Goal: Task Accomplishment & Management: Use online tool/utility

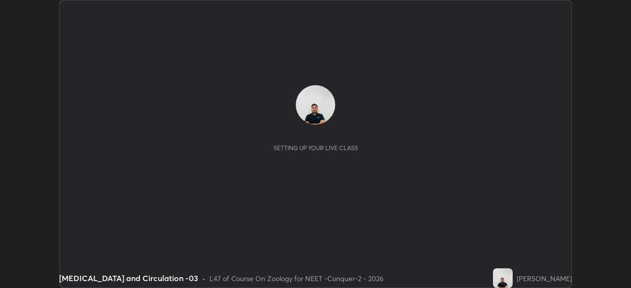
scroll to position [288, 630]
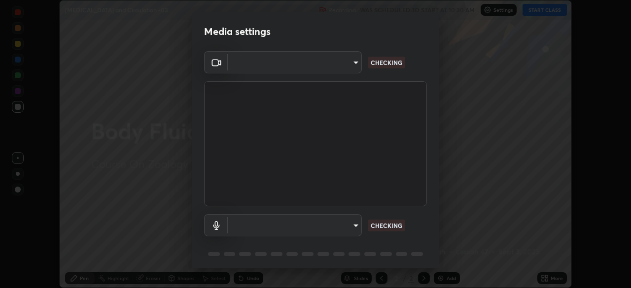
type input "ad23c5e1eec40c929e15baf649206283bee037f2ec2e6fc856d192bb2adaae55"
type input "bacd120e2728bcaa93de399d5b14713bfd4da43ca453c7f8d7901db11a0ced92"
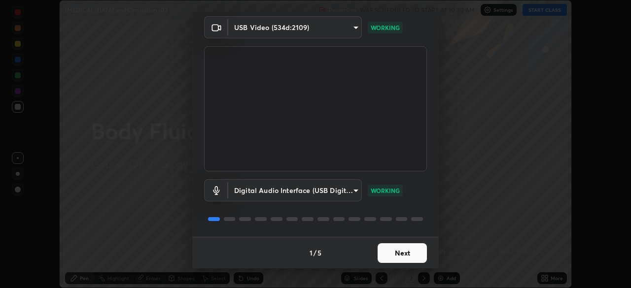
click at [388, 253] on button "Next" at bounding box center [401, 253] width 49 height 20
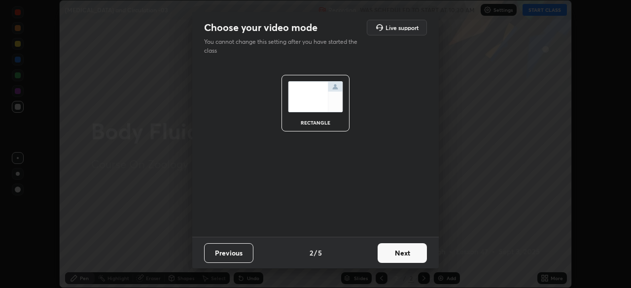
click at [390, 249] on button "Next" at bounding box center [401, 253] width 49 height 20
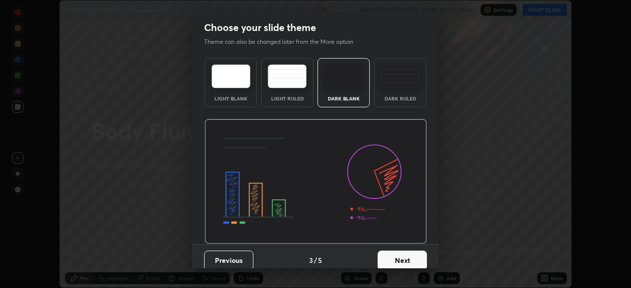
click at [387, 257] on button "Next" at bounding box center [401, 261] width 49 height 20
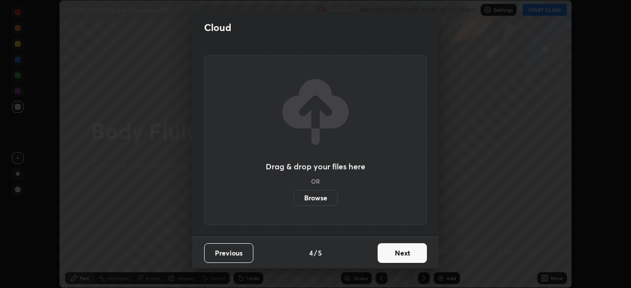
click at [389, 254] on button "Next" at bounding box center [401, 253] width 49 height 20
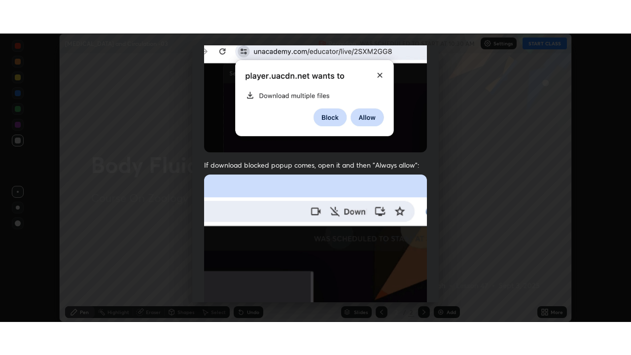
scroll to position [236, 0]
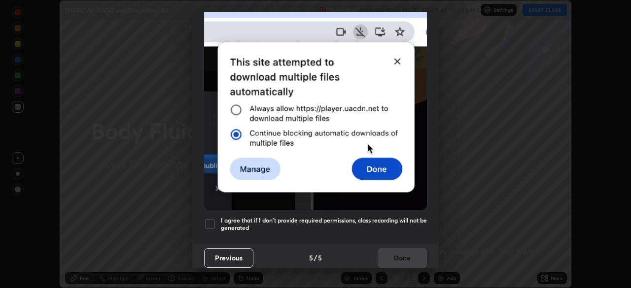
click at [211, 219] on div at bounding box center [210, 224] width 12 height 12
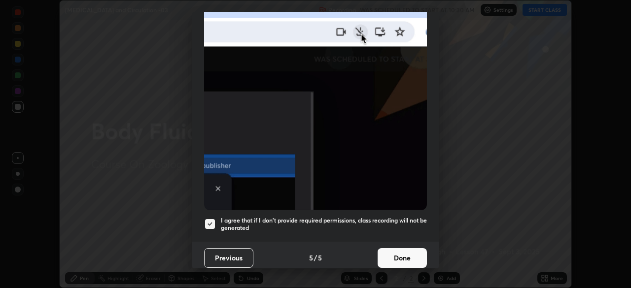
click at [393, 253] on button "Done" at bounding box center [401, 258] width 49 height 20
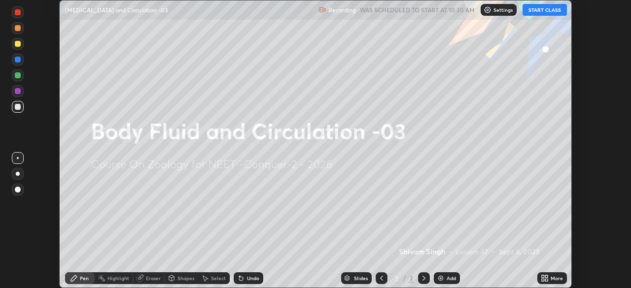
click at [543, 13] on button "START CLASS" at bounding box center [544, 10] width 44 height 12
click at [544, 276] on icon at bounding box center [543, 276] width 2 height 2
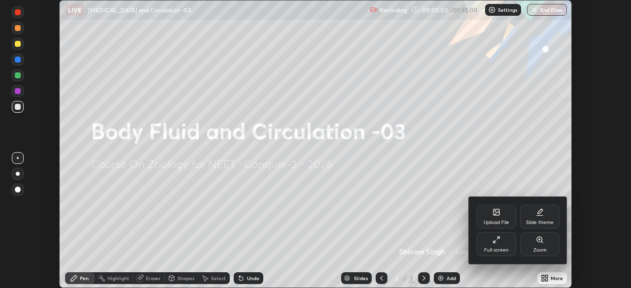
click at [498, 245] on div "Full screen" at bounding box center [496, 245] width 39 height 24
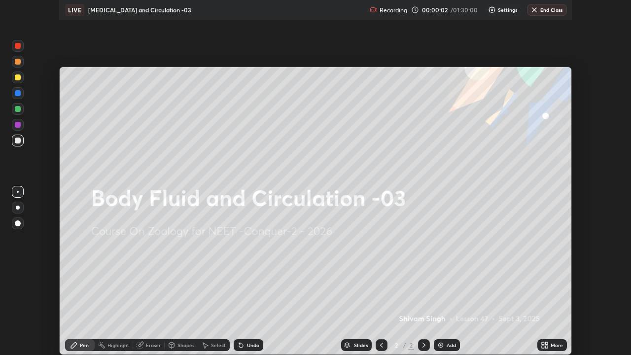
scroll to position [355, 631]
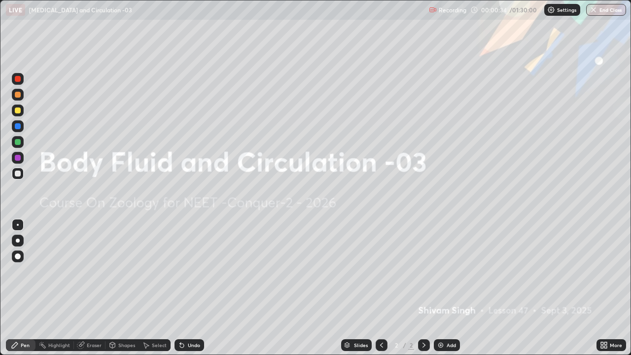
click at [440, 288] on img at bounding box center [441, 345] width 8 height 8
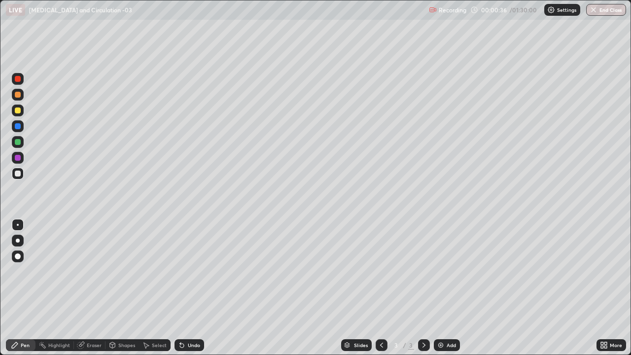
click at [20, 238] on div at bounding box center [18, 241] width 12 height 12
click at [18, 110] on div at bounding box center [18, 110] width 6 height 6
click at [552, 9] on img at bounding box center [551, 10] width 8 height 8
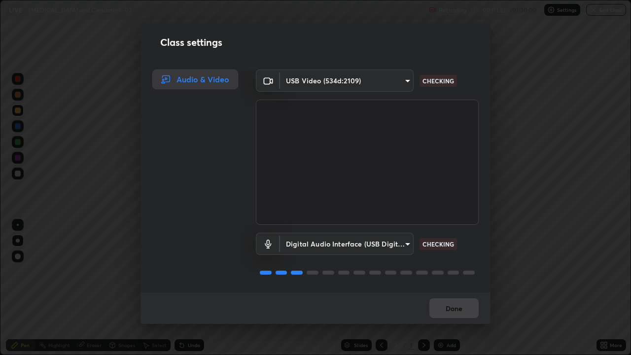
scroll to position [1, 0]
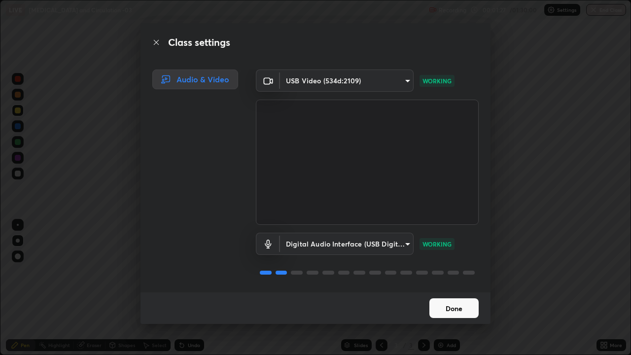
click at [446, 288] on button "Done" at bounding box center [453, 308] width 49 height 20
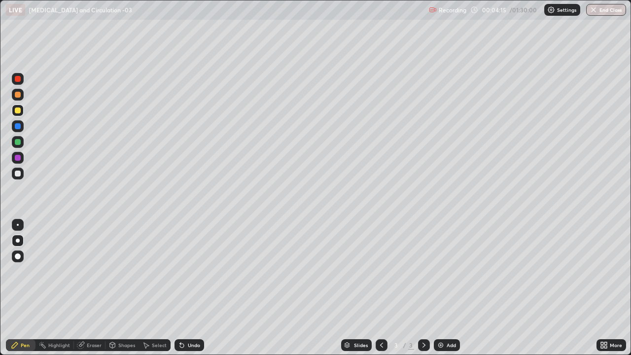
click at [17, 125] on div at bounding box center [18, 126] width 6 height 6
click at [18, 112] on div at bounding box center [18, 110] width 6 height 6
click at [19, 156] on div at bounding box center [18, 158] width 6 height 6
click at [18, 127] on div at bounding box center [18, 126] width 6 height 6
click at [18, 173] on div at bounding box center [18, 174] width 6 height 6
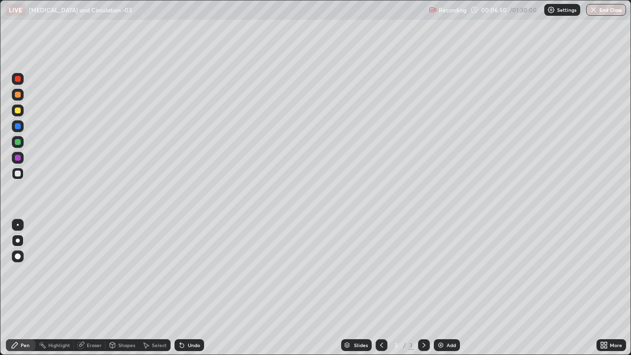
click at [18, 144] on div at bounding box center [18, 142] width 6 height 6
click at [18, 112] on div at bounding box center [18, 110] width 6 height 6
click at [17, 127] on div at bounding box center [18, 126] width 6 height 6
click at [190, 288] on div "Undo" at bounding box center [194, 344] width 12 height 5
click at [191, 288] on div "Undo" at bounding box center [189, 345] width 30 height 12
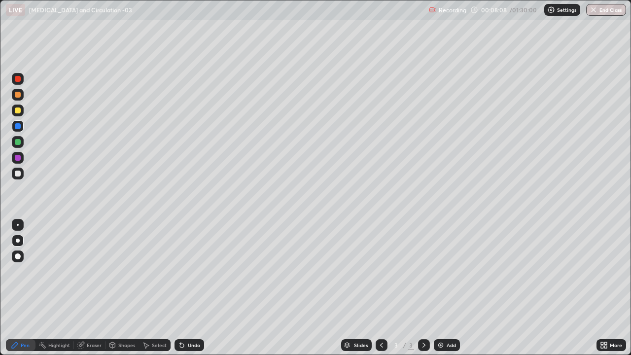
click at [195, 288] on div "Undo" at bounding box center [194, 344] width 12 height 5
click at [18, 175] on div at bounding box center [18, 174] width 6 height 6
click at [437, 288] on img at bounding box center [441, 345] width 8 height 8
click at [18, 95] on div at bounding box center [18, 95] width 6 height 6
click at [19, 129] on div at bounding box center [18, 126] width 6 height 6
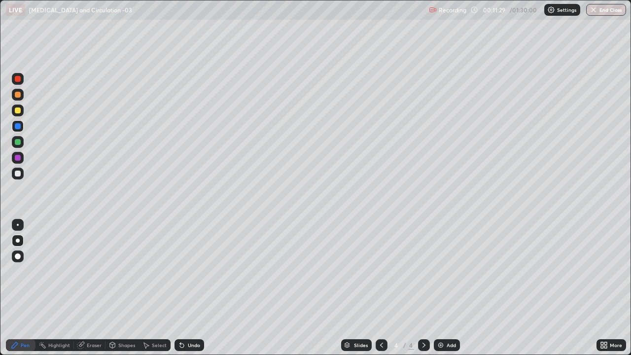
click at [16, 172] on div at bounding box center [18, 174] width 6 height 6
click at [192, 288] on div "Undo" at bounding box center [194, 344] width 12 height 5
click at [193, 288] on div "Undo" at bounding box center [194, 344] width 12 height 5
click at [19, 162] on div at bounding box center [18, 158] width 12 height 12
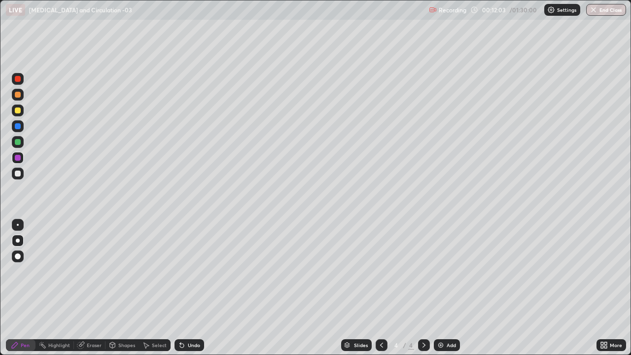
click at [18, 141] on div at bounding box center [18, 142] width 6 height 6
click at [17, 143] on div at bounding box center [18, 142] width 6 height 6
click at [17, 111] on div at bounding box center [18, 110] width 6 height 6
click at [17, 157] on div at bounding box center [18, 158] width 6 height 6
click at [17, 111] on div at bounding box center [18, 110] width 6 height 6
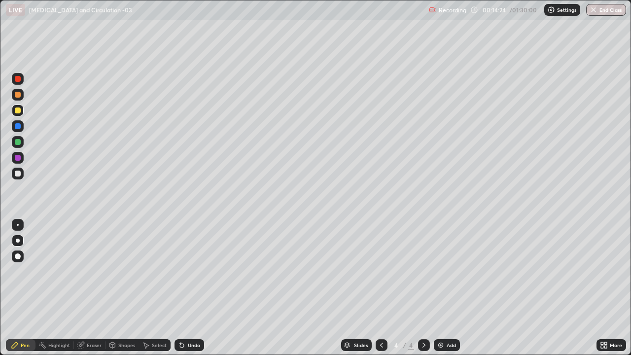
click at [19, 158] on div at bounding box center [18, 158] width 6 height 6
click at [193, 288] on div "Undo" at bounding box center [194, 344] width 12 height 5
click at [19, 171] on div at bounding box center [18, 174] width 6 height 6
click at [20, 114] on div at bounding box center [18, 110] width 12 height 12
click at [438, 288] on img at bounding box center [441, 345] width 8 height 8
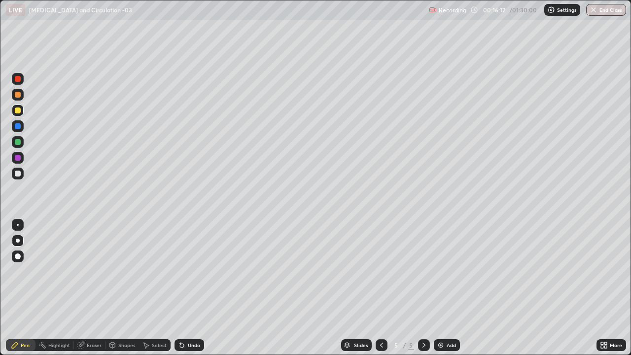
click at [17, 78] on div at bounding box center [18, 79] width 6 height 6
click at [380, 288] on icon at bounding box center [381, 345] width 8 height 8
click at [420, 288] on icon at bounding box center [424, 345] width 8 height 8
click at [21, 145] on div at bounding box center [18, 142] width 12 height 12
click at [191, 288] on div "Undo" at bounding box center [189, 345] width 30 height 12
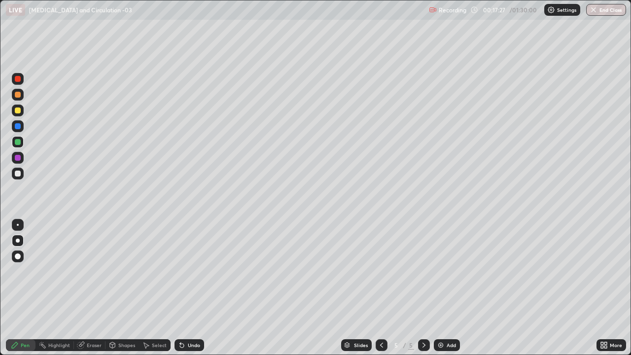
click at [17, 160] on div at bounding box center [18, 158] width 6 height 6
click at [19, 173] on div at bounding box center [18, 174] width 6 height 6
click at [191, 288] on div "Undo" at bounding box center [189, 345] width 30 height 12
click at [195, 288] on div "Undo" at bounding box center [189, 345] width 30 height 12
click at [20, 112] on div at bounding box center [18, 110] width 6 height 6
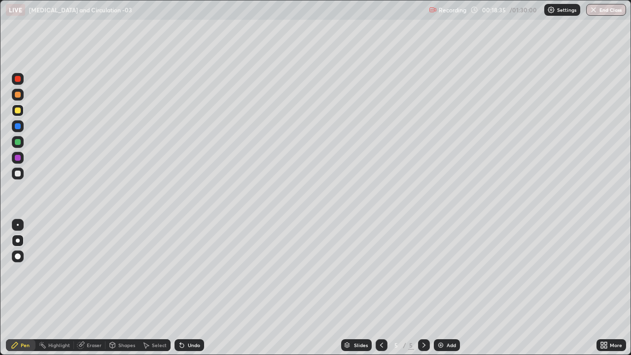
click at [15, 127] on div at bounding box center [18, 126] width 6 height 6
click at [18, 175] on div at bounding box center [18, 174] width 6 height 6
click at [19, 161] on div at bounding box center [18, 158] width 12 height 12
click at [18, 141] on div at bounding box center [18, 142] width 6 height 6
click at [18, 144] on div at bounding box center [18, 142] width 6 height 6
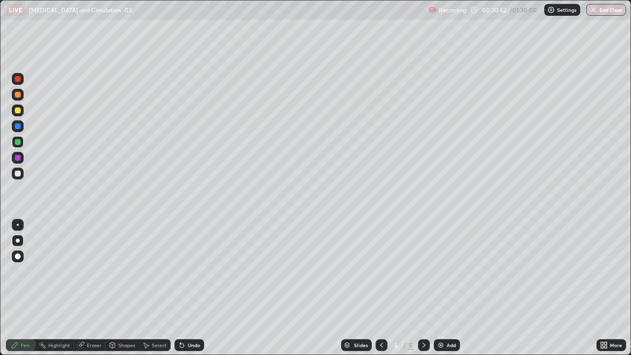
click at [18, 143] on div at bounding box center [18, 142] width 6 height 6
click at [18, 129] on div at bounding box center [18, 126] width 6 height 6
click at [18, 128] on div at bounding box center [18, 126] width 6 height 6
click at [19, 161] on div at bounding box center [18, 158] width 12 height 12
click at [20, 175] on div at bounding box center [18, 174] width 6 height 6
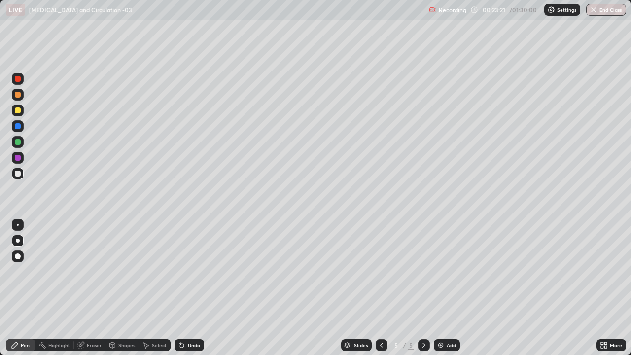
click at [440, 288] on img at bounding box center [441, 345] width 8 height 8
click at [16, 111] on div at bounding box center [18, 110] width 6 height 6
click at [14, 126] on div at bounding box center [18, 126] width 12 height 12
click at [18, 142] on div at bounding box center [18, 142] width 6 height 6
click at [16, 110] on div at bounding box center [18, 110] width 6 height 6
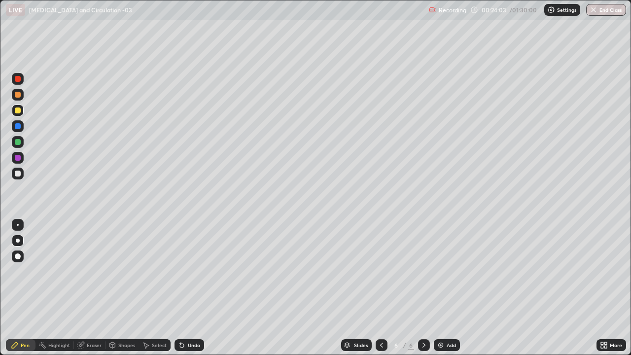
click at [193, 288] on div "Undo" at bounding box center [194, 344] width 12 height 5
click at [194, 288] on div "Undo" at bounding box center [194, 344] width 12 height 5
click at [192, 288] on div "Undo" at bounding box center [194, 344] width 12 height 5
click at [195, 288] on div "Undo" at bounding box center [194, 344] width 12 height 5
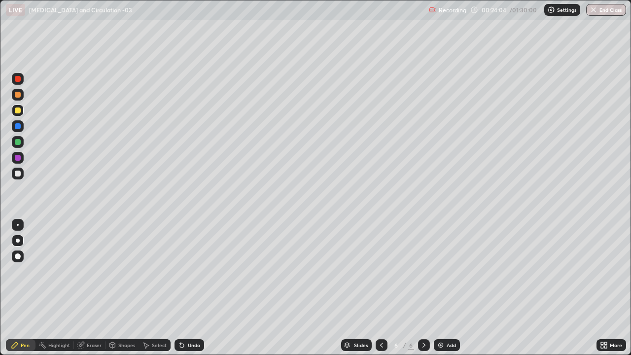
click at [195, 288] on div "Undo" at bounding box center [194, 344] width 12 height 5
click at [194, 288] on div "Undo" at bounding box center [194, 344] width 12 height 5
click at [440, 288] on img at bounding box center [441, 345] width 8 height 8
click at [17, 144] on div at bounding box center [18, 142] width 6 height 6
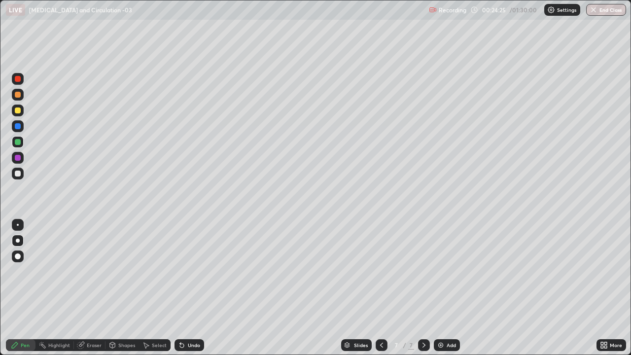
click at [18, 173] on div at bounding box center [18, 174] width 6 height 6
click at [185, 288] on div "Undo" at bounding box center [188, 345] width 34 height 20
click at [16, 126] on div at bounding box center [18, 126] width 6 height 6
click at [189, 288] on div "Undo" at bounding box center [194, 344] width 12 height 5
click at [190, 288] on div "Undo" at bounding box center [194, 344] width 12 height 5
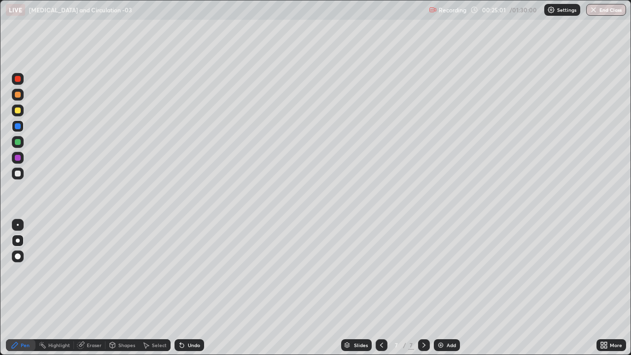
click at [22, 172] on div at bounding box center [18, 174] width 12 height 12
click at [18, 80] on div at bounding box center [18, 79] width 6 height 6
click at [20, 140] on div at bounding box center [18, 142] width 6 height 6
click at [18, 158] on div at bounding box center [18, 158] width 6 height 6
click at [20, 127] on div at bounding box center [18, 126] width 6 height 6
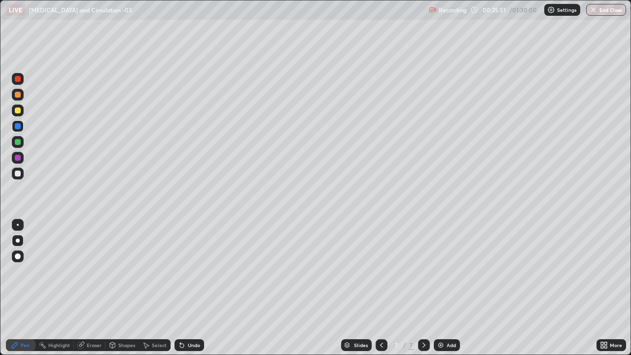
click at [18, 147] on div at bounding box center [18, 142] width 12 height 12
click at [15, 109] on div at bounding box center [18, 110] width 6 height 6
click at [192, 288] on div "Undo" at bounding box center [194, 344] width 12 height 5
click at [18, 142] on div at bounding box center [18, 142] width 6 height 6
click at [90, 288] on div "Eraser" at bounding box center [94, 344] width 15 height 5
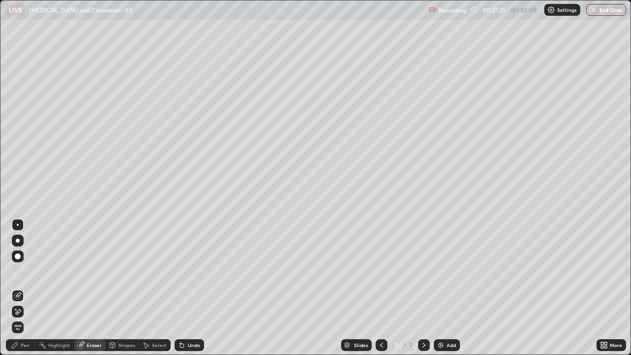
click at [20, 224] on div at bounding box center [18, 225] width 12 height 12
click at [25, 288] on div "Pen" at bounding box center [25, 344] width 9 height 5
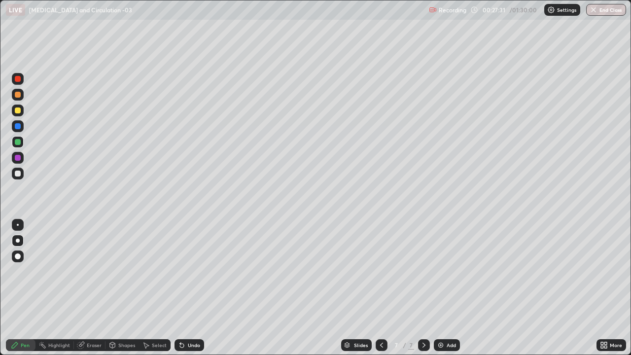
click at [18, 78] on div at bounding box center [18, 79] width 6 height 6
click at [193, 288] on div "Undo" at bounding box center [194, 344] width 12 height 5
click at [17, 169] on div at bounding box center [18, 174] width 12 height 12
click at [16, 160] on div at bounding box center [18, 158] width 6 height 6
click at [18, 158] on div at bounding box center [18, 158] width 6 height 6
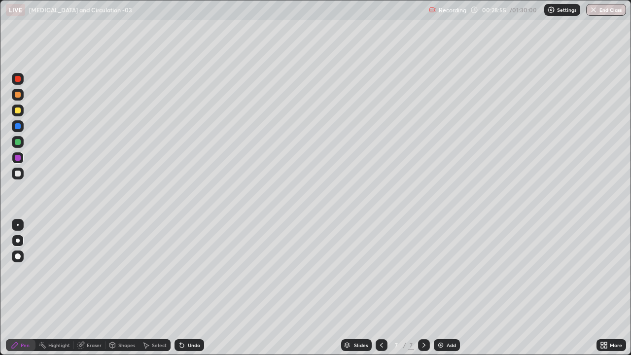
click at [191, 288] on div "Undo" at bounding box center [189, 345] width 30 height 12
click at [18, 142] on div at bounding box center [18, 142] width 6 height 6
click at [19, 110] on div at bounding box center [18, 110] width 6 height 6
click at [16, 79] on div at bounding box center [18, 79] width 6 height 6
click at [19, 158] on div at bounding box center [18, 158] width 6 height 6
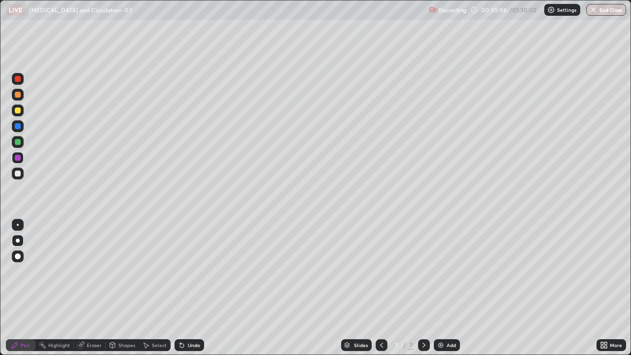
click at [18, 173] on div at bounding box center [18, 174] width 6 height 6
click at [18, 225] on div at bounding box center [18, 225] width 2 height 2
click at [20, 80] on div at bounding box center [18, 79] width 6 height 6
click at [19, 257] on div at bounding box center [18, 256] width 6 height 6
click at [18, 126] on div at bounding box center [18, 126] width 6 height 6
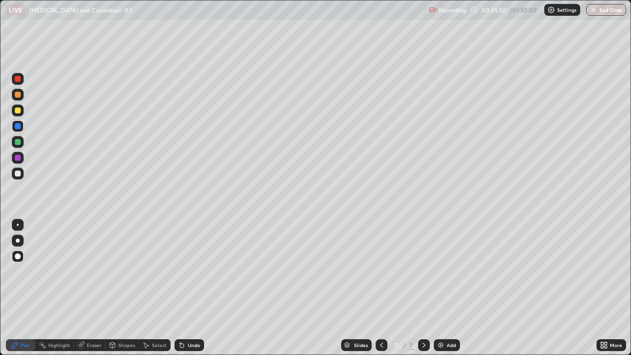
click at [20, 80] on div at bounding box center [18, 79] width 6 height 6
click at [19, 143] on div at bounding box center [18, 142] width 6 height 6
click at [193, 288] on div "Undo" at bounding box center [194, 344] width 12 height 5
click at [15, 237] on div at bounding box center [18, 241] width 12 height 12
click at [190, 288] on div "Undo" at bounding box center [189, 345] width 30 height 12
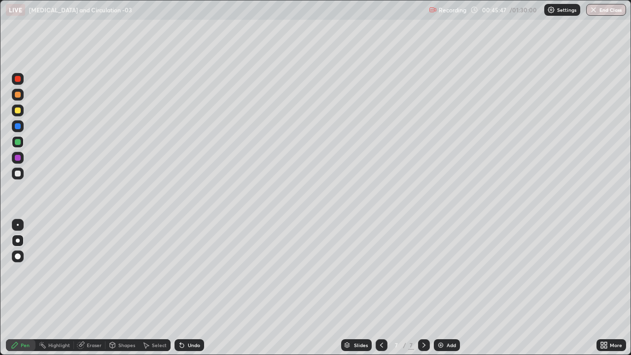
click at [158, 288] on div "Select" at bounding box center [155, 345] width 32 height 20
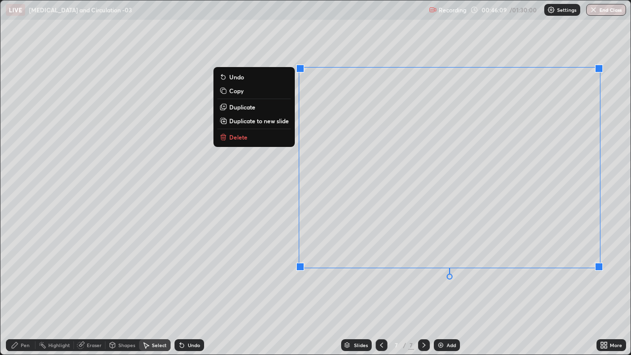
click at [275, 135] on button "Delete" at bounding box center [253, 137] width 73 height 12
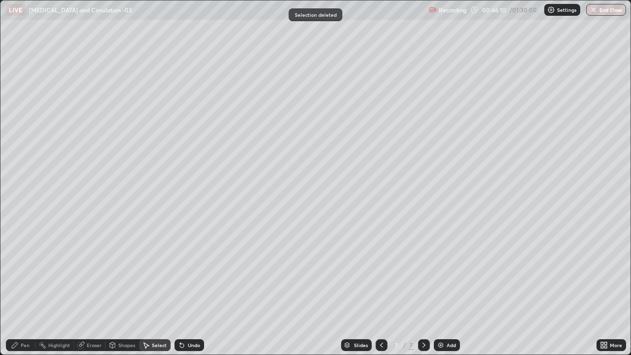
click at [193, 288] on div "Undo" at bounding box center [194, 344] width 12 height 5
click at [30, 288] on div "Pen" at bounding box center [21, 345] width 30 height 12
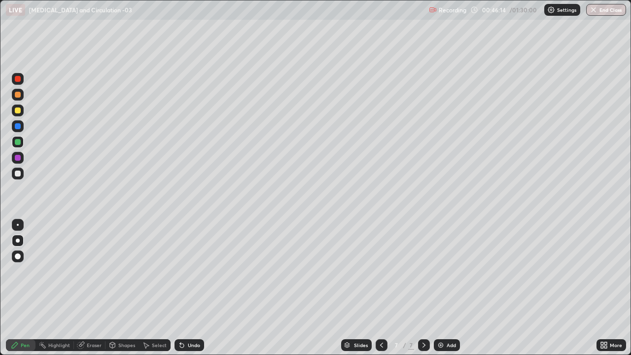
click at [18, 157] on div at bounding box center [18, 158] width 6 height 6
click at [93, 288] on div "Eraser" at bounding box center [94, 344] width 15 height 5
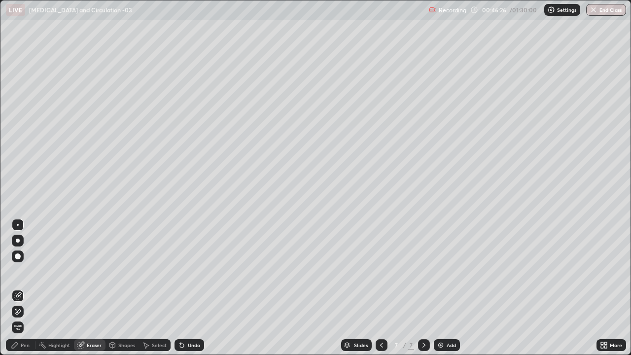
click at [27, 288] on div "Pen" at bounding box center [21, 345] width 30 height 12
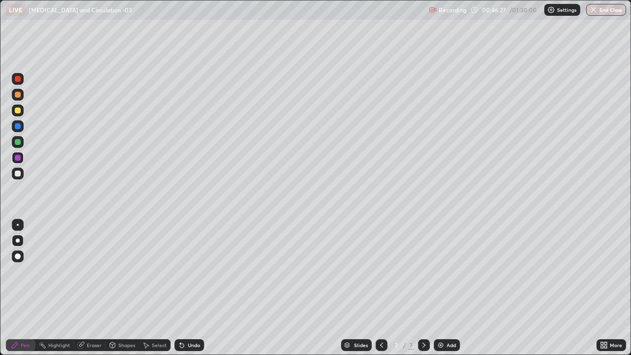
click at [21, 160] on div at bounding box center [18, 158] width 12 height 12
click at [20, 226] on div at bounding box center [18, 225] width 12 height 12
click at [18, 142] on div at bounding box center [18, 142] width 6 height 6
click at [19, 237] on div at bounding box center [18, 241] width 12 height 12
click at [25, 34] on div "Erase all" at bounding box center [18, 177] width 24 height 315
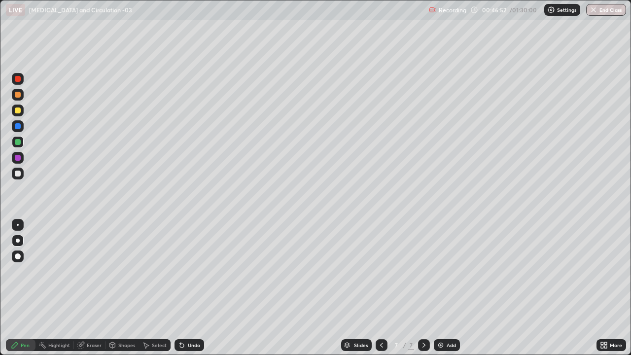
click at [18, 96] on div at bounding box center [18, 95] width 6 height 6
click at [19, 126] on div at bounding box center [18, 126] width 6 height 6
click at [20, 222] on div at bounding box center [18, 225] width 12 height 12
click at [17, 143] on div at bounding box center [18, 142] width 6 height 6
click at [18, 238] on div at bounding box center [18, 241] width 12 height 12
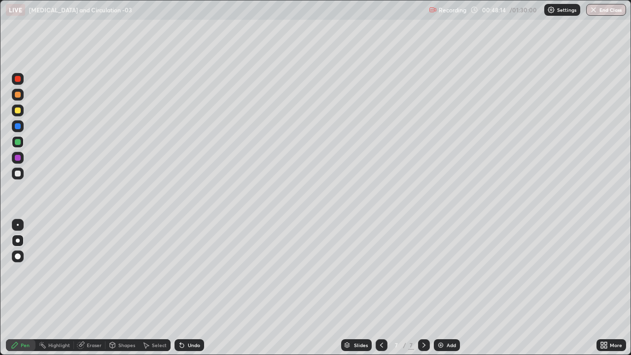
click at [18, 125] on div at bounding box center [18, 126] width 6 height 6
click at [18, 142] on div at bounding box center [18, 142] width 6 height 6
click at [87, 288] on div "Eraser" at bounding box center [94, 344] width 15 height 5
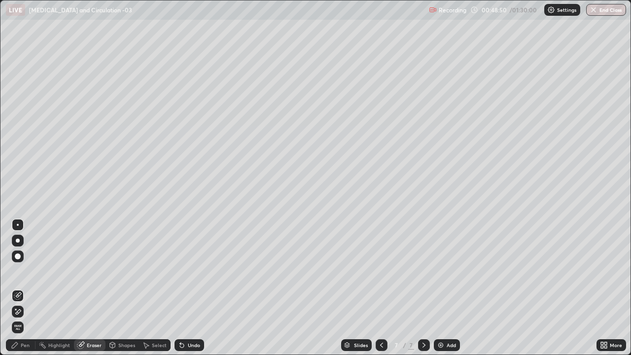
click at [19, 288] on div "Pen" at bounding box center [21, 345] width 30 height 12
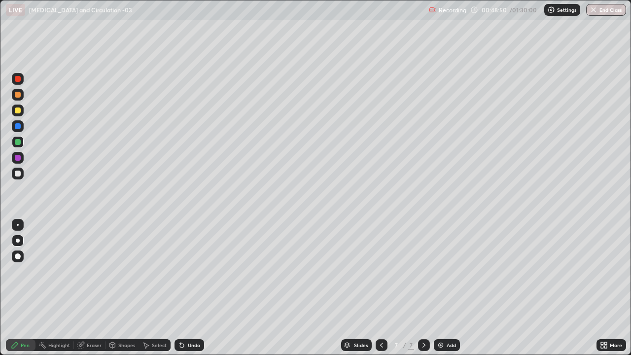
click at [18, 156] on div at bounding box center [18, 158] width 6 height 6
click at [17, 112] on div at bounding box center [18, 110] width 6 height 6
click at [16, 126] on div at bounding box center [18, 126] width 6 height 6
click at [18, 158] on div at bounding box center [18, 158] width 6 height 6
click at [381, 288] on div at bounding box center [382, 345] width 12 height 12
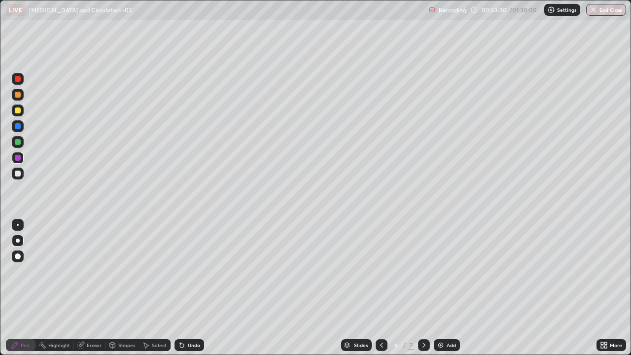
click at [94, 288] on div "Eraser" at bounding box center [94, 344] width 15 height 5
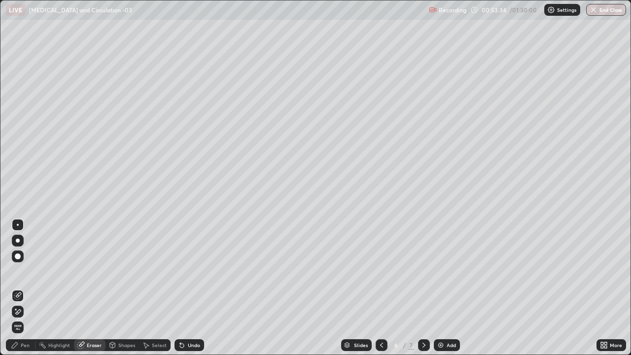
click at [22, 288] on div "Pen" at bounding box center [25, 344] width 9 height 5
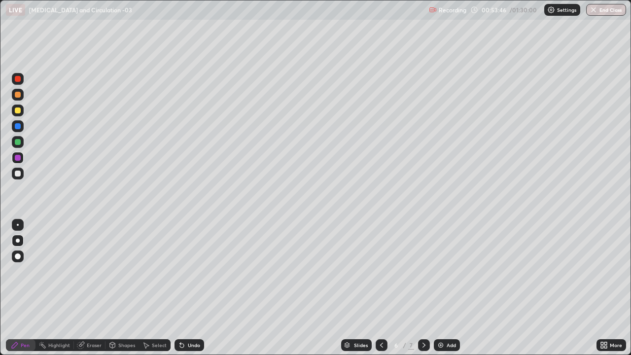
click at [155, 288] on div "Select" at bounding box center [159, 344] width 15 height 5
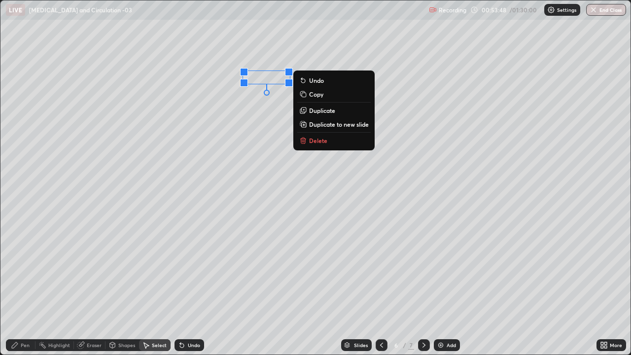
click at [312, 140] on p "Delete" at bounding box center [318, 141] width 18 height 8
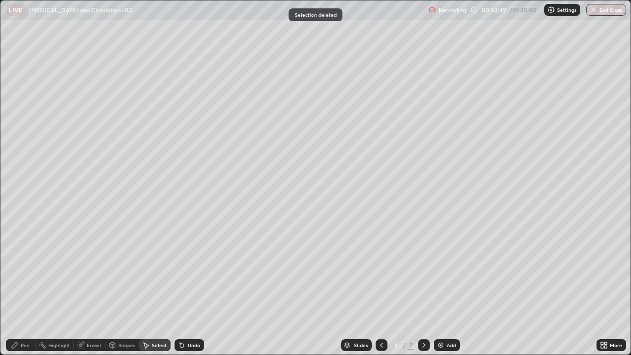
click at [22, 288] on div "Pen" at bounding box center [25, 344] width 9 height 5
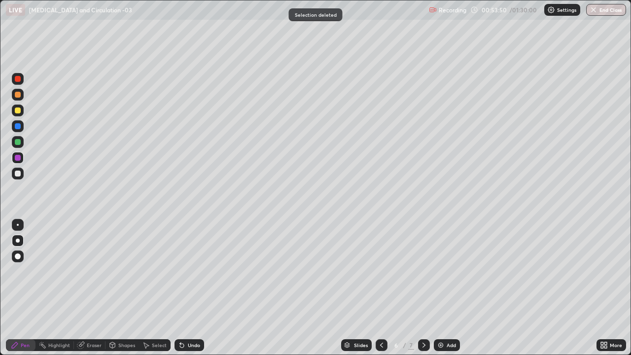
click at [17, 128] on div at bounding box center [18, 126] width 6 height 6
click at [20, 175] on div at bounding box center [18, 174] width 6 height 6
click at [19, 143] on div at bounding box center [18, 142] width 6 height 6
click at [20, 112] on div at bounding box center [18, 110] width 6 height 6
click at [193, 288] on div "Undo" at bounding box center [194, 344] width 12 height 5
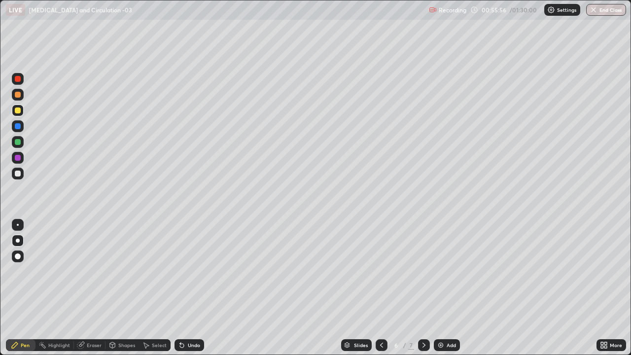
click at [19, 172] on div at bounding box center [18, 174] width 6 height 6
click at [16, 126] on div at bounding box center [18, 126] width 6 height 6
click at [20, 172] on div at bounding box center [18, 174] width 6 height 6
click at [19, 124] on div at bounding box center [18, 126] width 6 height 6
click at [19, 109] on div at bounding box center [18, 110] width 6 height 6
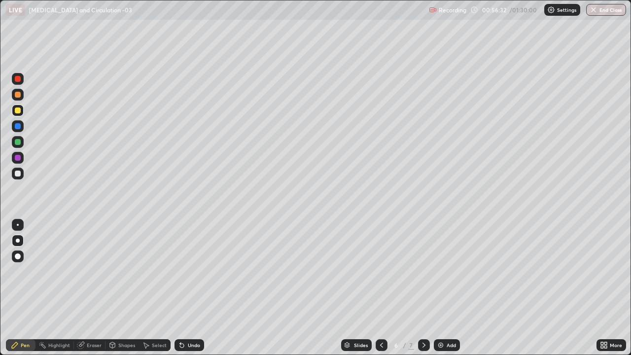
click at [15, 158] on div at bounding box center [18, 158] width 6 height 6
click at [93, 288] on div "Eraser" at bounding box center [94, 344] width 15 height 5
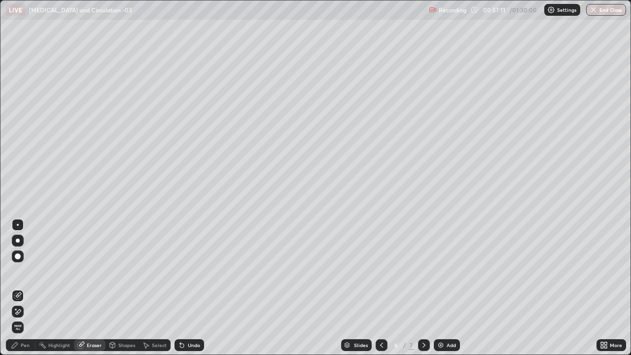
click at [21, 288] on div "Pen" at bounding box center [25, 344] width 9 height 5
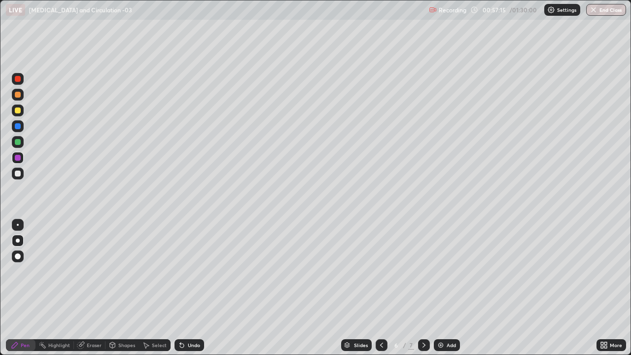
click at [190, 288] on div "Undo" at bounding box center [194, 344] width 12 height 5
click at [188, 288] on div "Undo" at bounding box center [194, 344] width 12 height 5
click at [24, 288] on div "Pen" at bounding box center [25, 344] width 9 height 5
click at [19, 174] on div at bounding box center [18, 174] width 6 height 6
click at [20, 157] on div at bounding box center [18, 158] width 6 height 6
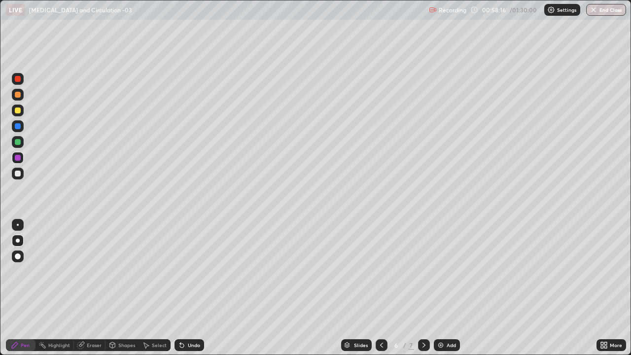
click at [18, 96] on div at bounding box center [18, 95] width 6 height 6
click at [155, 288] on div "Select" at bounding box center [159, 344] width 15 height 5
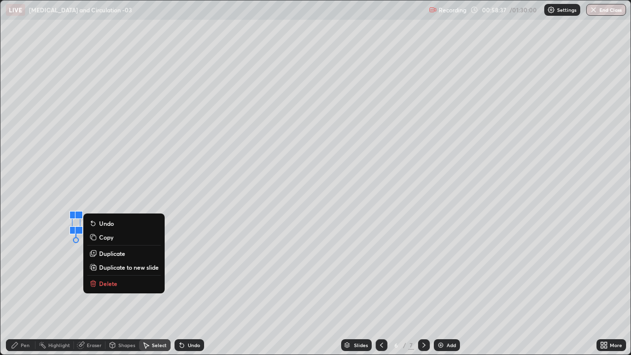
click at [109, 282] on p "Delete" at bounding box center [108, 283] width 18 height 8
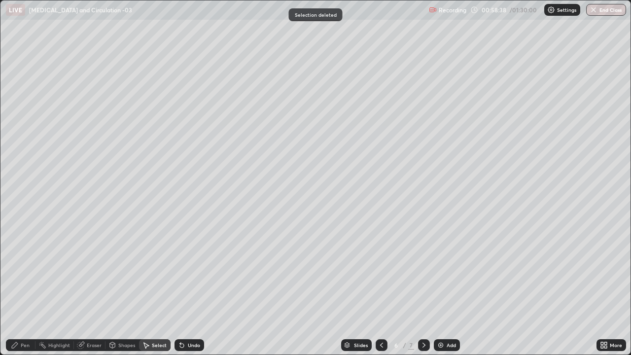
click at [20, 288] on div "Pen" at bounding box center [21, 345] width 30 height 12
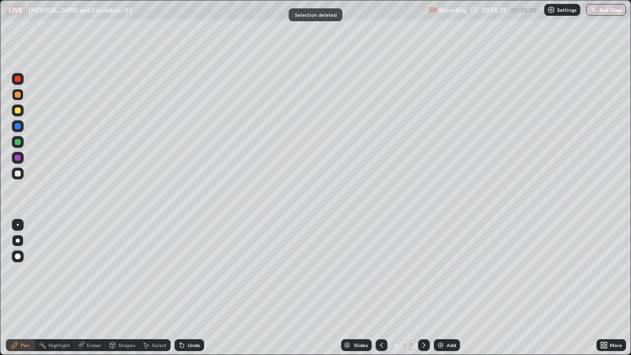
click at [17, 143] on div at bounding box center [18, 142] width 6 height 6
click at [440, 288] on img at bounding box center [441, 345] width 8 height 8
click at [381, 288] on icon at bounding box center [381, 345] width 8 height 8
click at [423, 288] on icon at bounding box center [424, 345] width 8 height 8
click at [18, 80] on div at bounding box center [18, 79] width 6 height 6
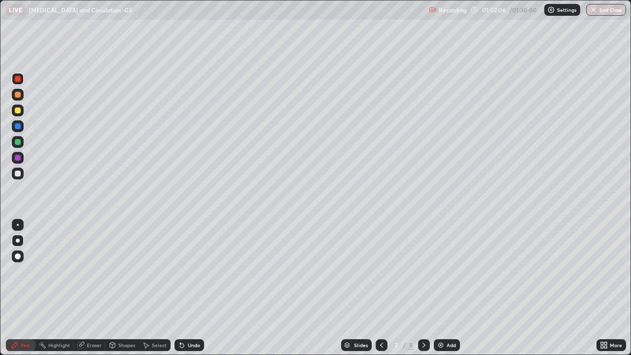
click at [158, 288] on div "Select" at bounding box center [159, 344] width 15 height 5
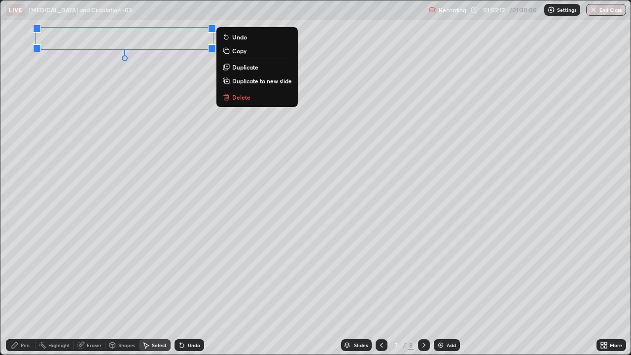
click at [178, 70] on div "0 ° Undo Copy Duplicate Duplicate to new slide Delete" at bounding box center [315, 177] width 630 height 354
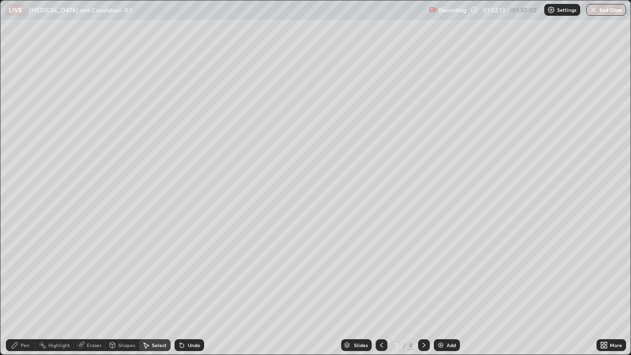
click at [20, 288] on div "Pen" at bounding box center [21, 345] width 30 height 12
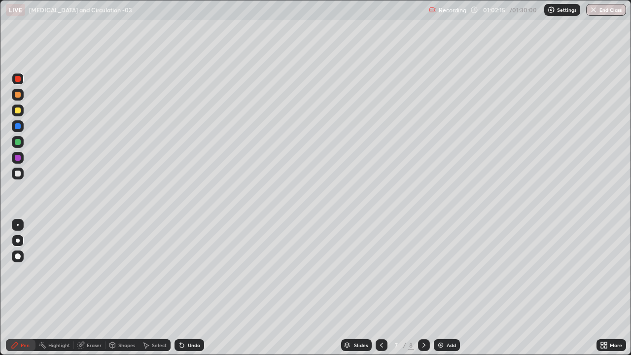
click at [18, 96] on div at bounding box center [18, 95] width 6 height 6
click at [17, 126] on div at bounding box center [18, 126] width 6 height 6
click at [20, 109] on div at bounding box center [18, 110] width 6 height 6
click at [21, 141] on div at bounding box center [18, 142] width 12 height 12
click at [20, 157] on div at bounding box center [18, 158] width 6 height 6
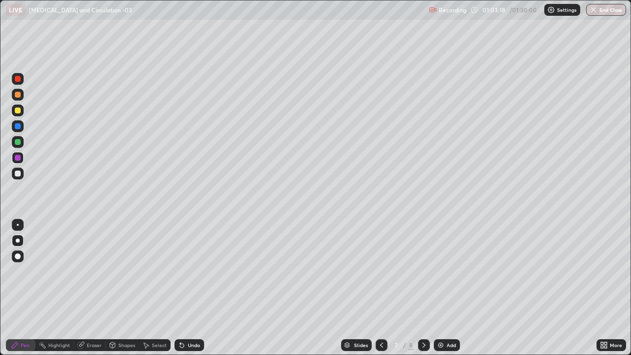
click at [19, 127] on div at bounding box center [18, 126] width 6 height 6
click at [17, 157] on div at bounding box center [18, 158] width 6 height 6
click at [17, 141] on div at bounding box center [18, 142] width 6 height 6
click at [15, 144] on div at bounding box center [18, 142] width 6 height 6
click at [20, 94] on div at bounding box center [18, 95] width 6 height 6
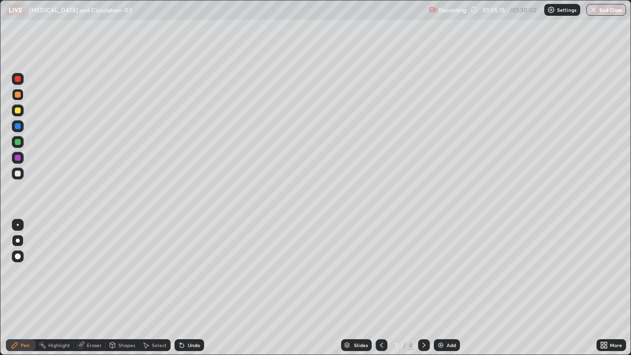
click at [19, 155] on div at bounding box center [18, 158] width 6 height 6
click at [18, 143] on div at bounding box center [18, 142] width 6 height 6
click at [195, 288] on div "Undo" at bounding box center [194, 344] width 12 height 5
click at [17, 155] on div at bounding box center [18, 158] width 6 height 6
click at [19, 92] on div at bounding box center [18, 95] width 6 height 6
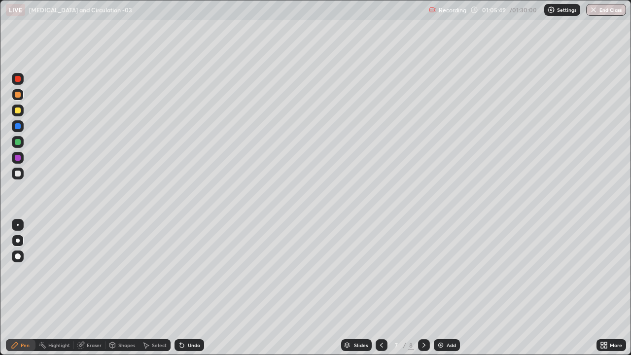
click at [19, 159] on div at bounding box center [18, 158] width 6 height 6
click at [18, 173] on div at bounding box center [18, 174] width 6 height 6
click at [422, 288] on icon at bounding box center [424, 345] width 8 height 8
click at [383, 288] on div at bounding box center [382, 345] width 12 height 12
click at [190, 288] on div "Undo" at bounding box center [189, 345] width 30 height 12
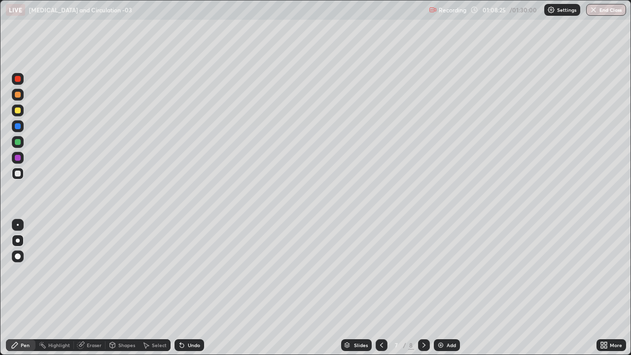
click at [188, 288] on div "Undo" at bounding box center [194, 344] width 12 height 5
click at [20, 158] on div at bounding box center [18, 158] width 6 height 6
click at [17, 111] on div at bounding box center [18, 110] width 6 height 6
click at [427, 288] on icon at bounding box center [424, 345] width 8 height 8
click at [444, 288] on div "Add" at bounding box center [447, 345] width 26 height 12
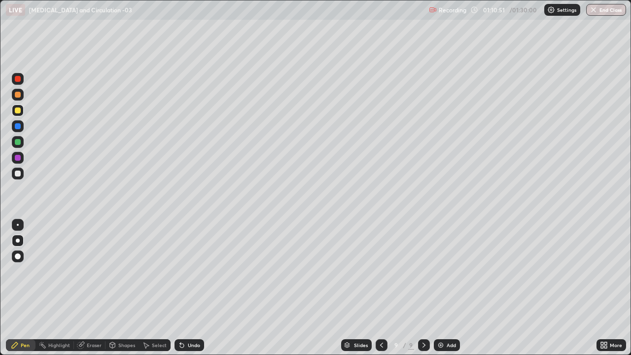
click at [18, 80] on div at bounding box center [18, 79] width 6 height 6
click at [20, 110] on div at bounding box center [18, 110] width 6 height 6
click at [19, 95] on div at bounding box center [18, 95] width 6 height 6
click at [188, 288] on div "Undo" at bounding box center [194, 344] width 12 height 5
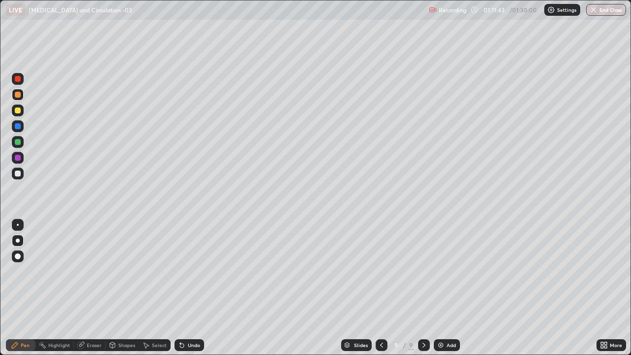
click at [189, 288] on div "Undo" at bounding box center [194, 344] width 12 height 5
click at [19, 126] on div at bounding box center [18, 126] width 6 height 6
click at [188, 288] on div "Undo" at bounding box center [194, 344] width 12 height 5
click at [190, 288] on div "Undo" at bounding box center [194, 344] width 12 height 5
click at [188, 288] on div "Undo" at bounding box center [194, 344] width 12 height 5
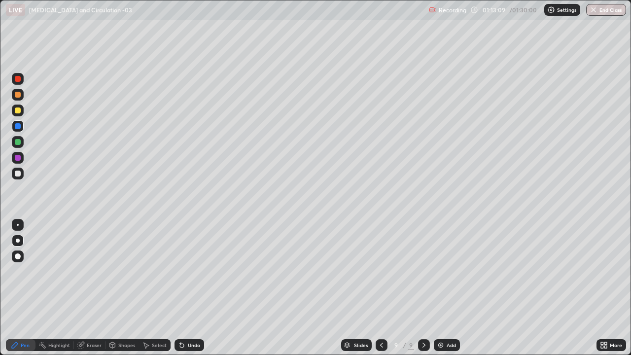
click at [19, 141] on div at bounding box center [18, 142] width 6 height 6
click at [190, 288] on div "Undo" at bounding box center [194, 344] width 12 height 5
click at [20, 158] on div at bounding box center [18, 158] width 6 height 6
click at [18, 144] on div at bounding box center [18, 142] width 6 height 6
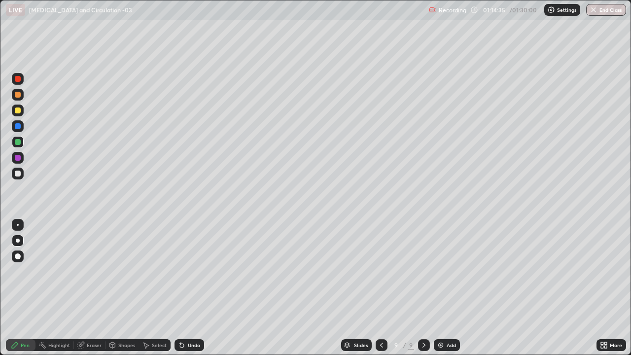
click at [18, 109] on div at bounding box center [18, 110] width 6 height 6
click at [440, 288] on img at bounding box center [441, 345] width 8 height 8
click at [18, 78] on div at bounding box center [18, 79] width 6 height 6
click at [16, 128] on div at bounding box center [18, 126] width 6 height 6
click at [190, 288] on div "Undo" at bounding box center [189, 345] width 30 height 12
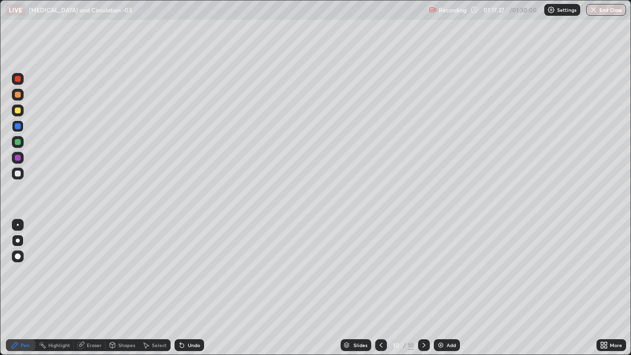
click at [190, 288] on div "Undo" at bounding box center [194, 344] width 12 height 5
click at [17, 142] on div at bounding box center [18, 142] width 6 height 6
click at [93, 288] on div "Eraser" at bounding box center [94, 344] width 15 height 5
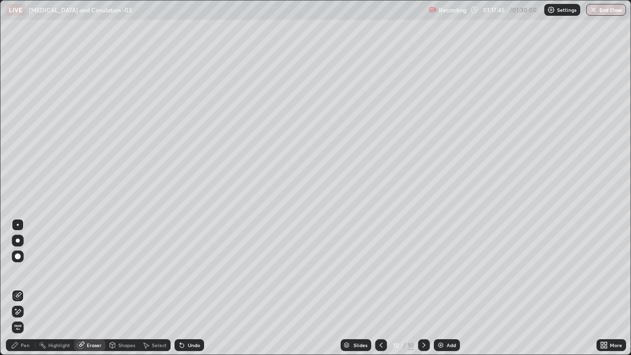
click at [26, 288] on div "Pen" at bounding box center [25, 344] width 9 height 5
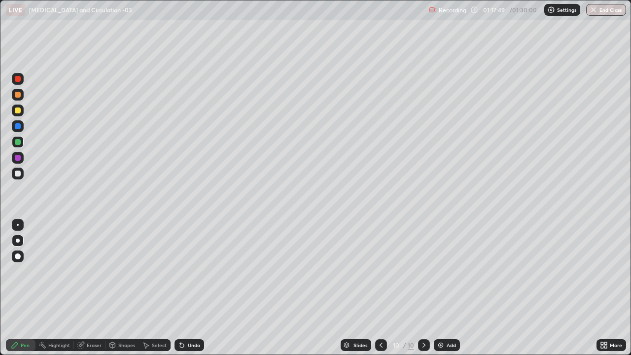
click at [19, 126] on div at bounding box center [18, 126] width 6 height 6
click at [195, 288] on div "Undo" at bounding box center [194, 344] width 12 height 5
click at [18, 173] on div at bounding box center [18, 174] width 6 height 6
click at [19, 110] on div at bounding box center [18, 110] width 6 height 6
click at [17, 142] on div at bounding box center [18, 142] width 6 height 6
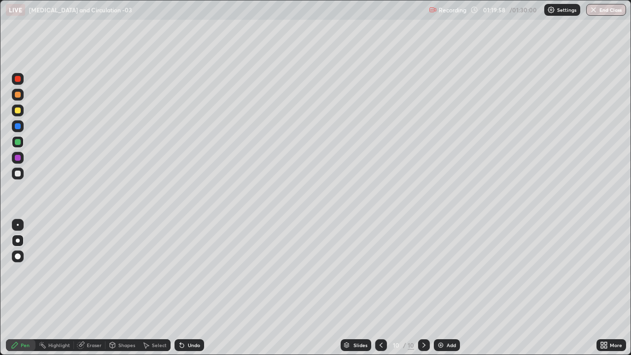
click at [17, 109] on div at bounding box center [18, 110] width 6 height 6
click at [18, 142] on div at bounding box center [18, 142] width 6 height 6
click at [17, 143] on div at bounding box center [18, 142] width 6 height 6
click at [15, 159] on div at bounding box center [18, 158] width 6 height 6
click at [18, 141] on div at bounding box center [18, 142] width 6 height 6
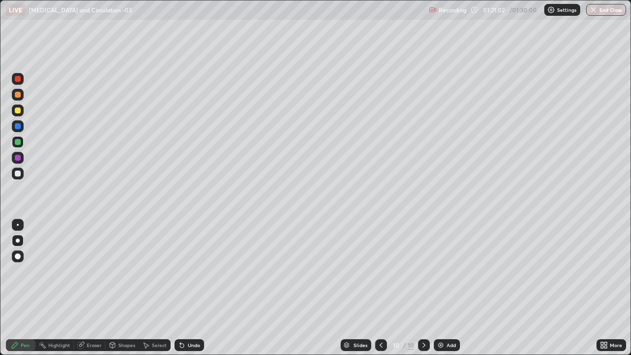
click at [19, 174] on div at bounding box center [18, 174] width 6 height 6
click at [19, 110] on div at bounding box center [18, 110] width 6 height 6
click at [184, 288] on div "Undo" at bounding box center [189, 345] width 30 height 12
click at [186, 288] on div "Undo" at bounding box center [189, 345] width 30 height 12
click at [188, 288] on div "Undo" at bounding box center [194, 344] width 12 height 5
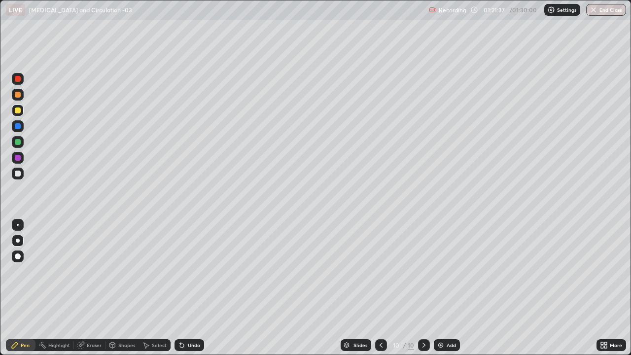
click at [18, 158] on div at bounding box center [18, 158] width 6 height 6
click at [18, 174] on div at bounding box center [18, 174] width 6 height 6
click at [18, 175] on div at bounding box center [18, 174] width 6 height 6
click at [20, 225] on div at bounding box center [18, 225] width 12 height 12
click at [608, 11] on button "End Class" at bounding box center [606, 10] width 40 height 12
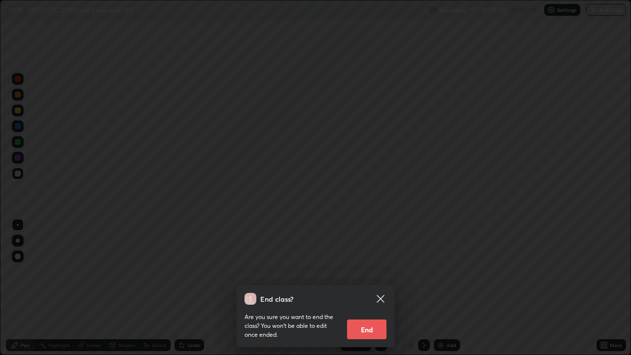
click at [366, 288] on button "End" at bounding box center [366, 329] width 39 height 20
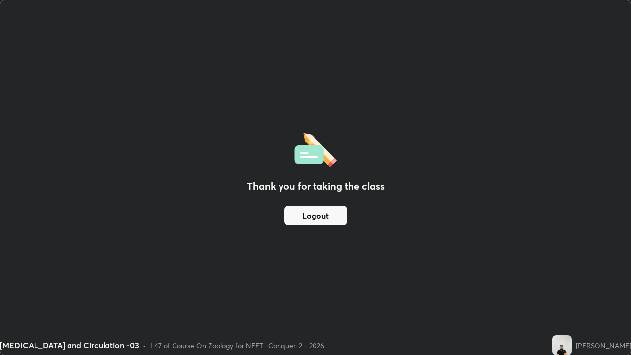
click at [315, 218] on button "Logout" at bounding box center [315, 215] width 63 height 20
